Goal: Complete application form

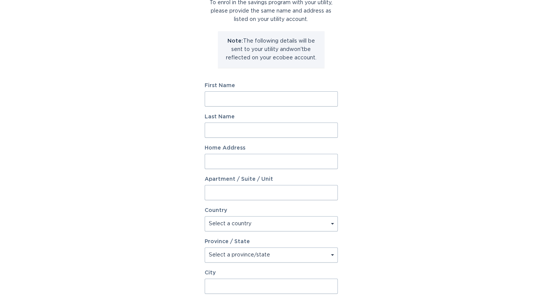
scroll to position [48, 0]
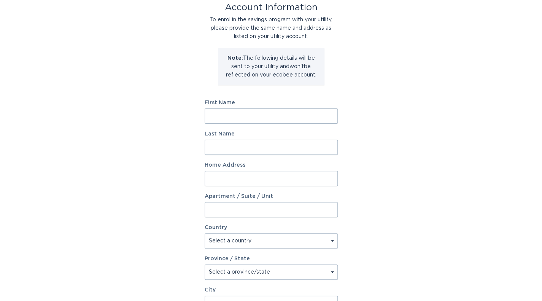
click at [278, 121] on input "First Name" at bounding box center [271, 115] width 133 height 15
type input "TAE KWON"
type input "IN"
type input "22 Colonnade Road"
select select "CA"
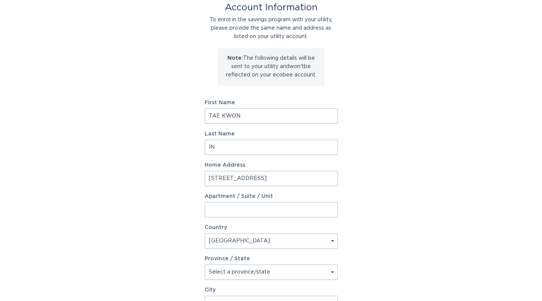
type input "North York"
type input "M2K 2L5"
select select "ON"
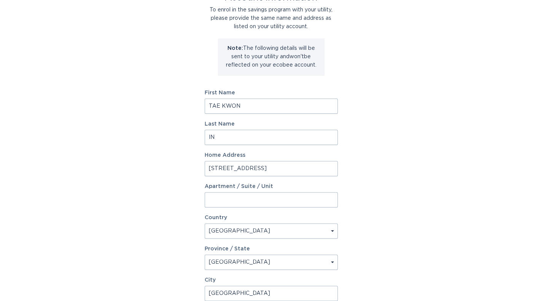
scroll to position [162, 0]
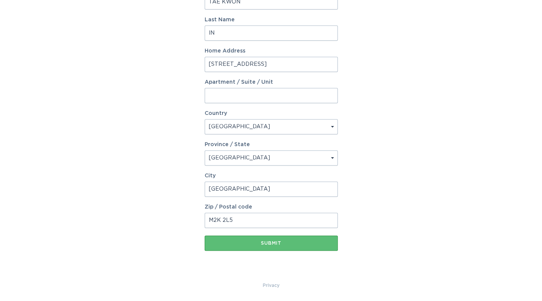
click at [410, 146] on div "Account Information To enrol in the savings program with your utility, please p…" at bounding box center [271, 71] width 542 height 420
click at [273, 243] on div "Submit" at bounding box center [270, 243] width 125 height 5
